Goal: Find specific fact: Find contact information

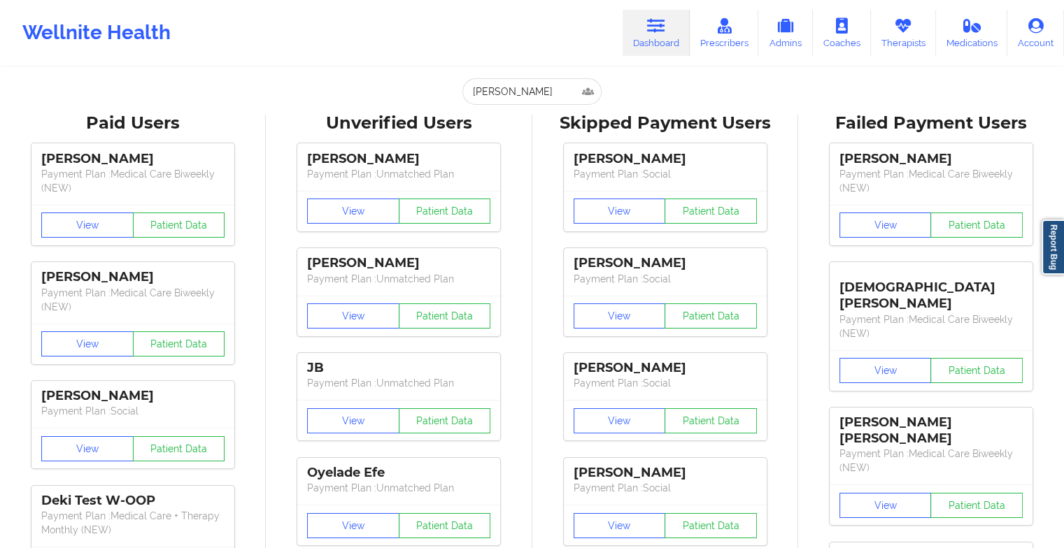
click at [541, 88] on input "[PERSON_NAME]" at bounding box center [531, 91] width 138 height 27
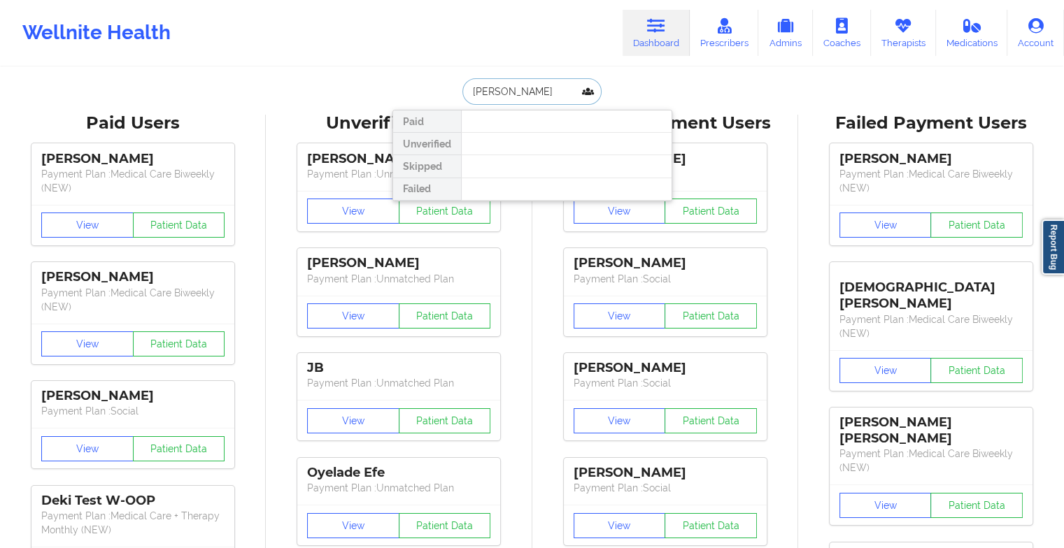
type input "[PERSON_NAME]"
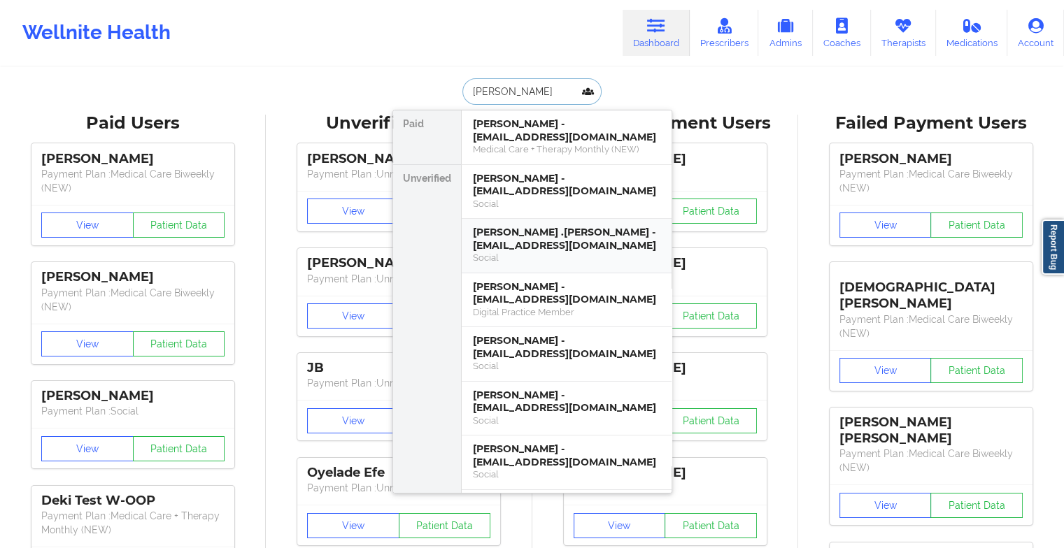
click at [535, 235] on div "[PERSON_NAME] .[PERSON_NAME] - [EMAIL_ADDRESS][DOMAIN_NAME]" at bounding box center [566, 239] width 187 height 26
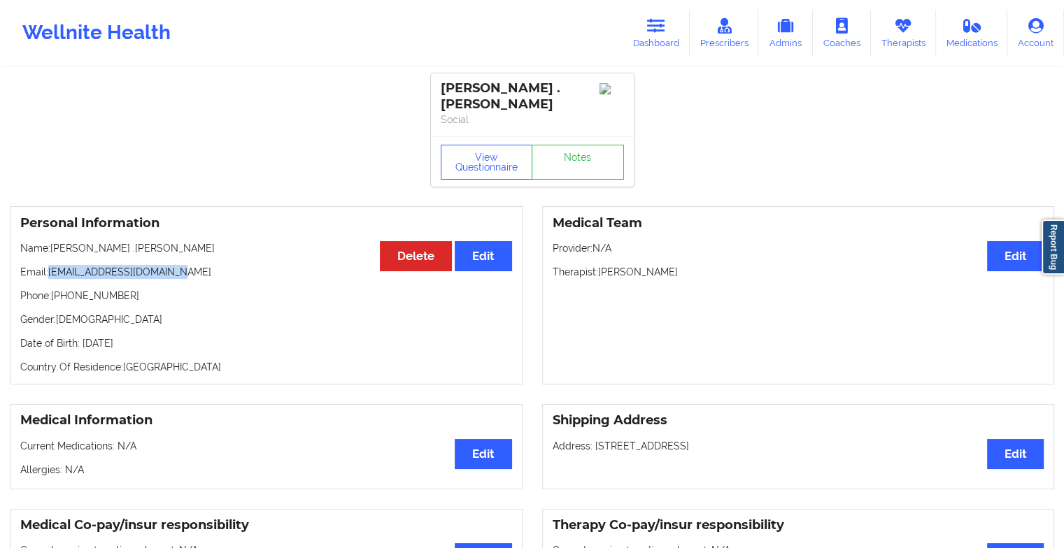
drag, startPoint x: 48, startPoint y: 258, endPoint x: 190, endPoint y: 261, distance: 142.7
click at [190, 265] on p "Email: [EMAIL_ADDRESS][DOMAIN_NAME]" at bounding box center [266, 272] width 492 height 14
copy p "[EMAIL_ADDRESS][DOMAIN_NAME]"
click at [665, 31] on icon at bounding box center [656, 25] width 18 height 15
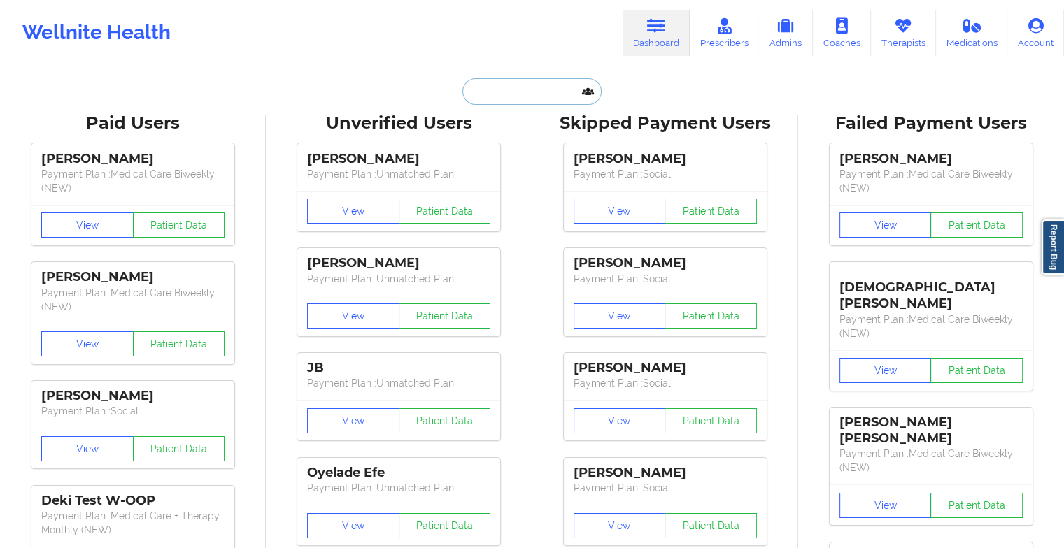
click at [518, 85] on input "text" at bounding box center [531, 91] width 138 height 27
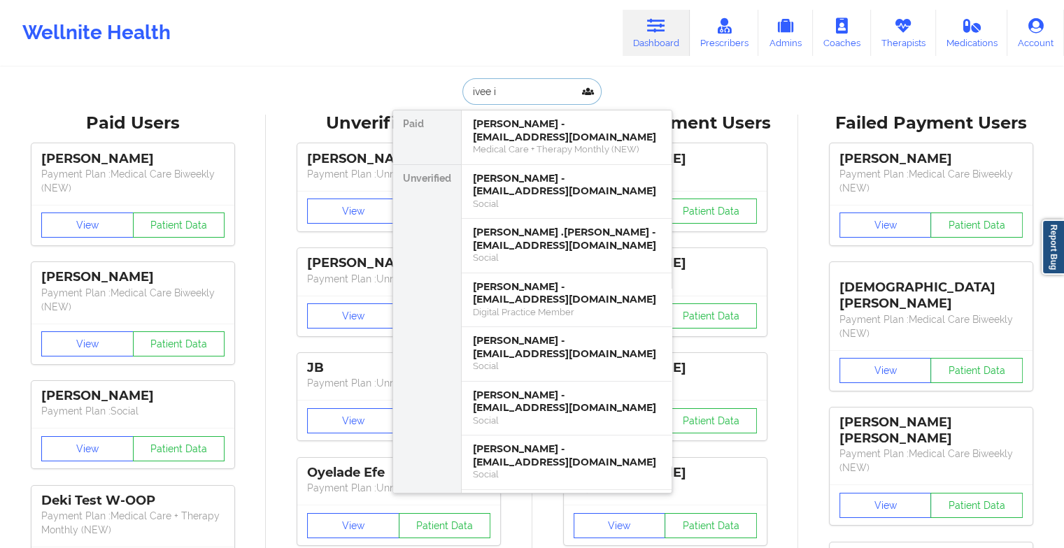
type input "ivee is"
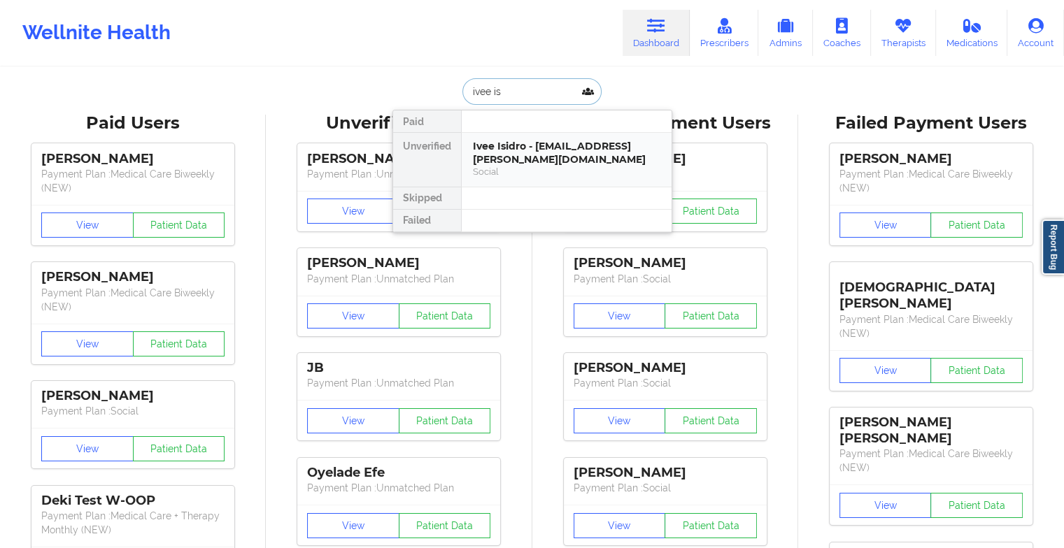
click at [513, 148] on div "Ivee Isidro - [EMAIL_ADDRESS][PERSON_NAME][DOMAIN_NAME]" at bounding box center [566, 153] width 187 height 26
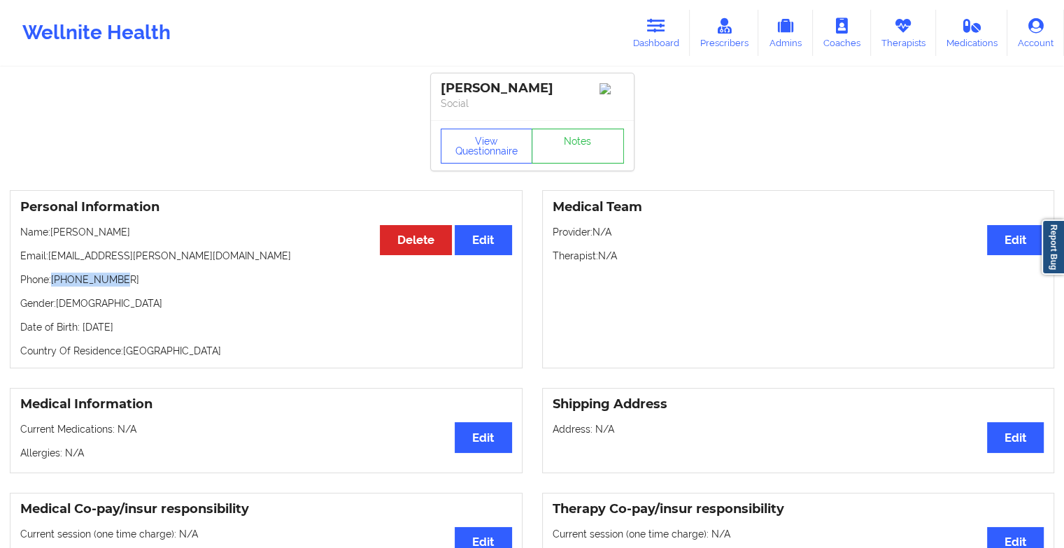
drag, startPoint x: 54, startPoint y: 284, endPoint x: 137, endPoint y: 279, distance: 83.4
click at [137, 279] on p "Phone: [PHONE_NUMBER]" at bounding box center [266, 280] width 492 height 14
copy p "[PHONE_NUMBER]"
drag, startPoint x: 50, startPoint y: 262, endPoint x: 149, endPoint y: 259, distance: 99.4
click at [149, 259] on p "Email: [EMAIL_ADDRESS][PERSON_NAME][DOMAIN_NAME]" at bounding box center [266, 256] width 492 height 14
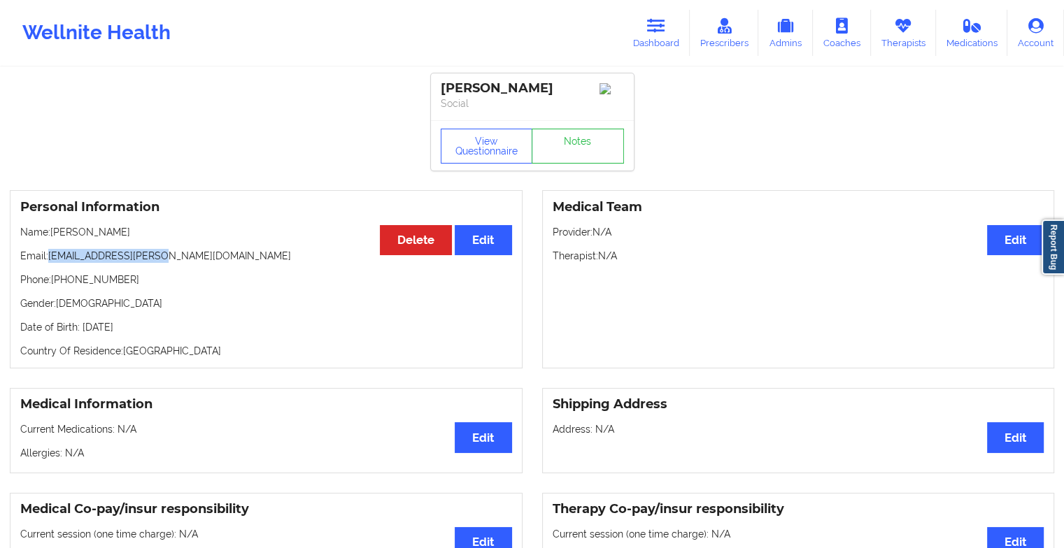
copy p "[EMAIL_ADDRESS][PERSON_NAME][DOMAIN_NAME]"
